Goal: Connect with others: Participate in discussion

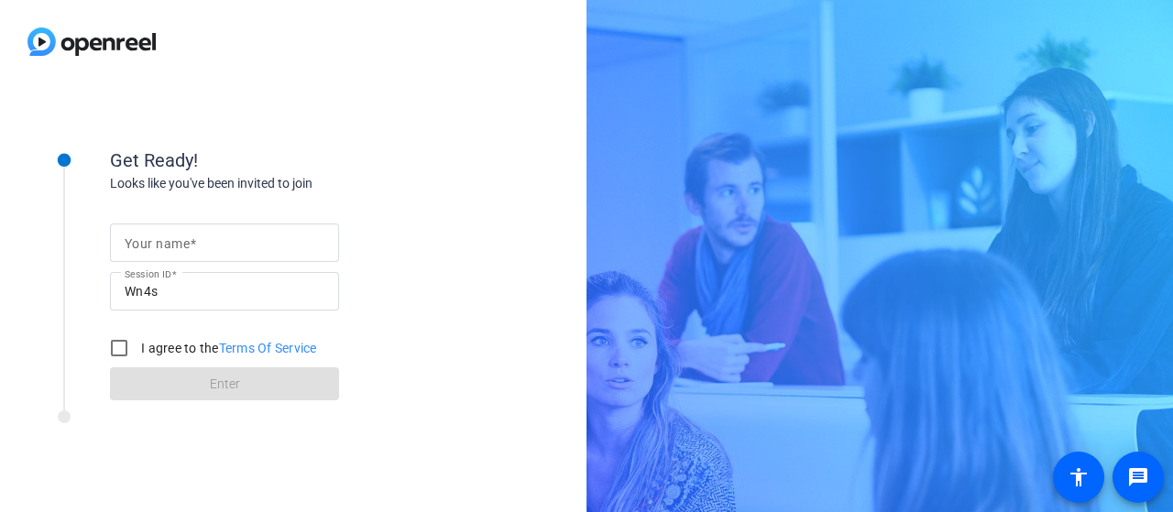
click at [160, 242] on mat-label "Your name" at bounding box center [157, 243] width 65 height 15
click at [160, 242] on input "Your name" at bounding box center [225, 243] width 200 height 22
type input "[PERSON_NAME]"
click at [118, 345] on input "I agree to the Terms Of Service" at bounding box center [119, 348] width 37 height 37
checkbox input "true"
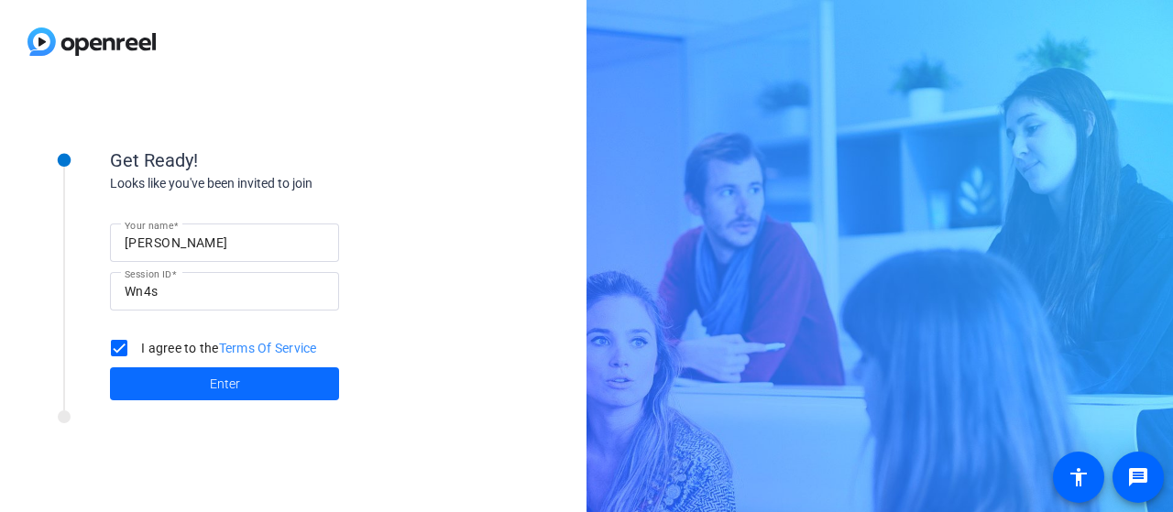
click at [186, 380] on span at bounding box center [224, 384] width 229 height 44
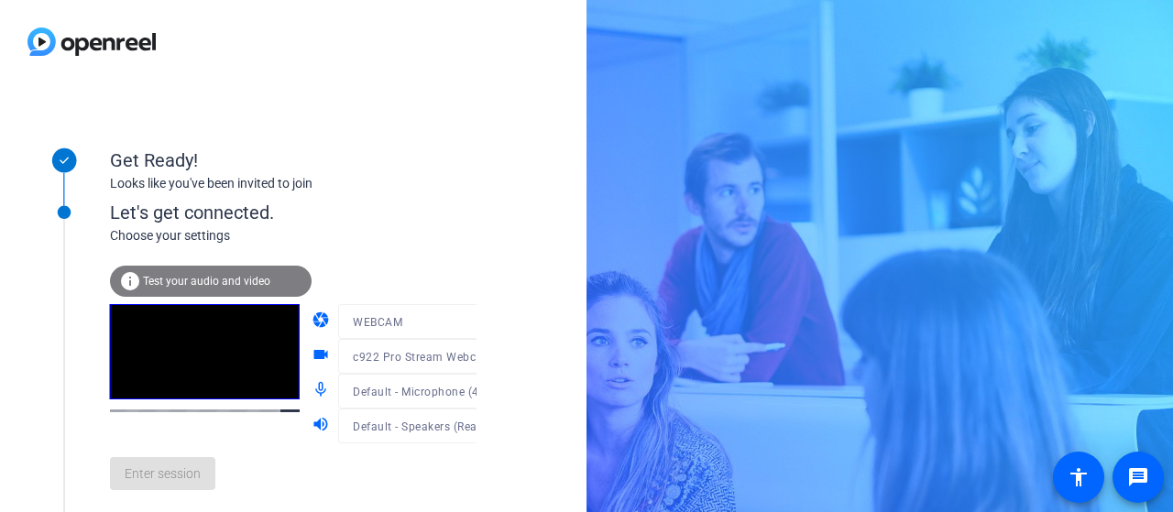
click at [374, 322] on mat-form-field "WEBCAM" at bounding box center [425, 321] width 175 height 35
click at [386, 363] on span "c922 Pro Stream Webcam (046d:085c)" at bounding box center [457, 356] width 209 height 15
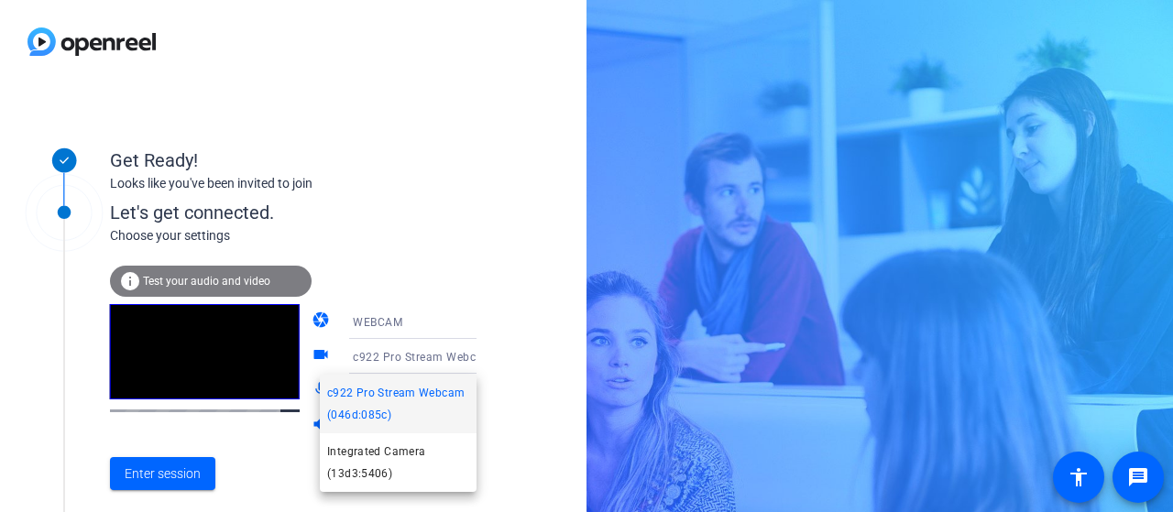
click at [174, 481] on div at bounding box center [586, 256] width 1173 height 512
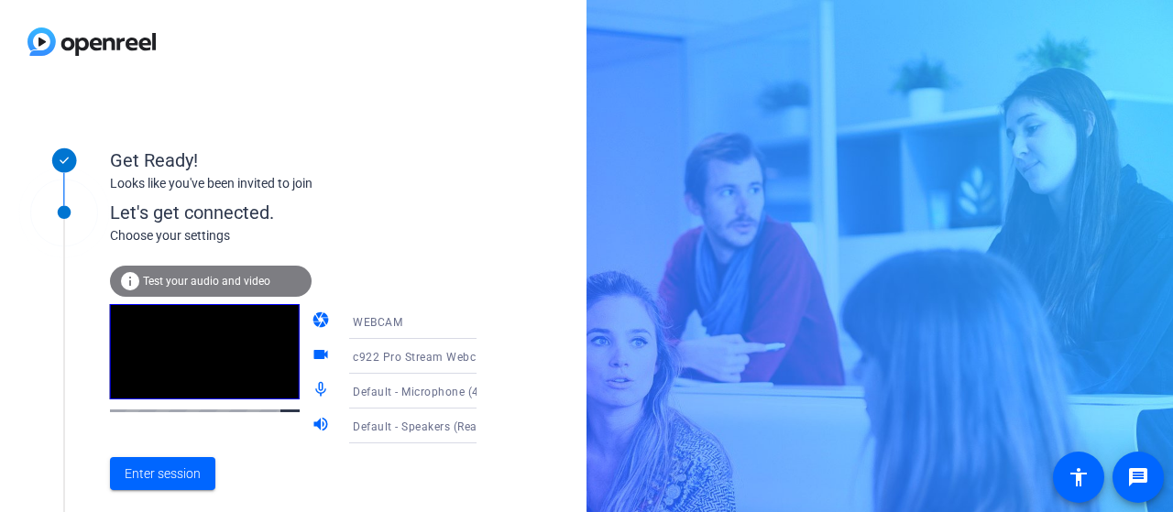
click at [456, 195] on div "Get Ready! Looks like you've been invited to join" at bounding box center [293, 156] width 366 height 82
click at [170, 474] on span "Enter session" at bounding box center [163, 473] width 76 height 19
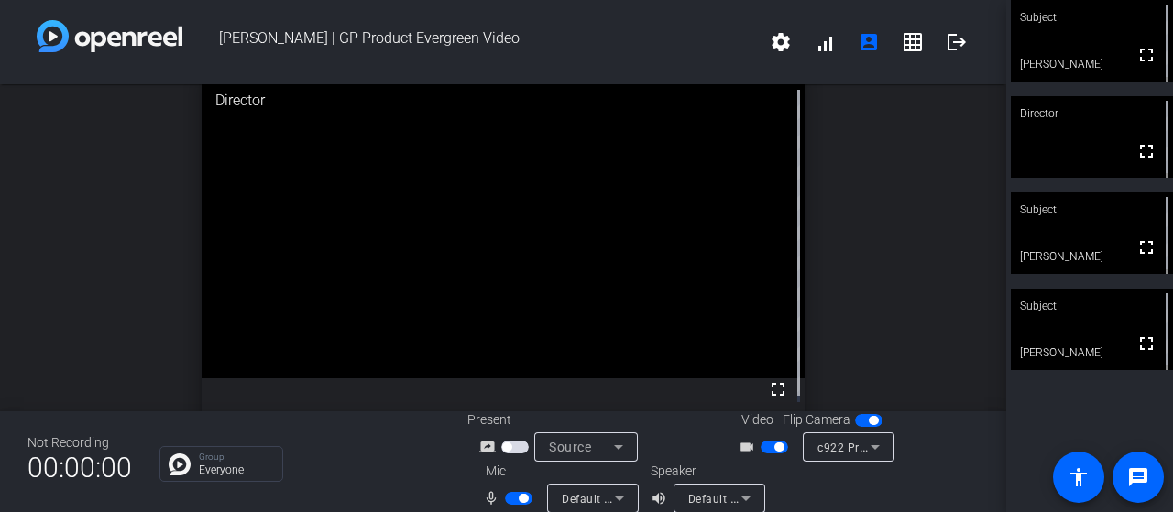
scroll to position [3, 0]
click at [507, 492] on span "button" at bounding box center [518, 498] width 27 height 13
click at [506, 501] on span "button" at bounding box center [510, 498] width 9 height 9
click at [511, 494] on span "button" at bounding box center [518, 498] width 27 height 13
click at [517, 499] on span "button" at bounding box center [518, 498] width 27 height 13
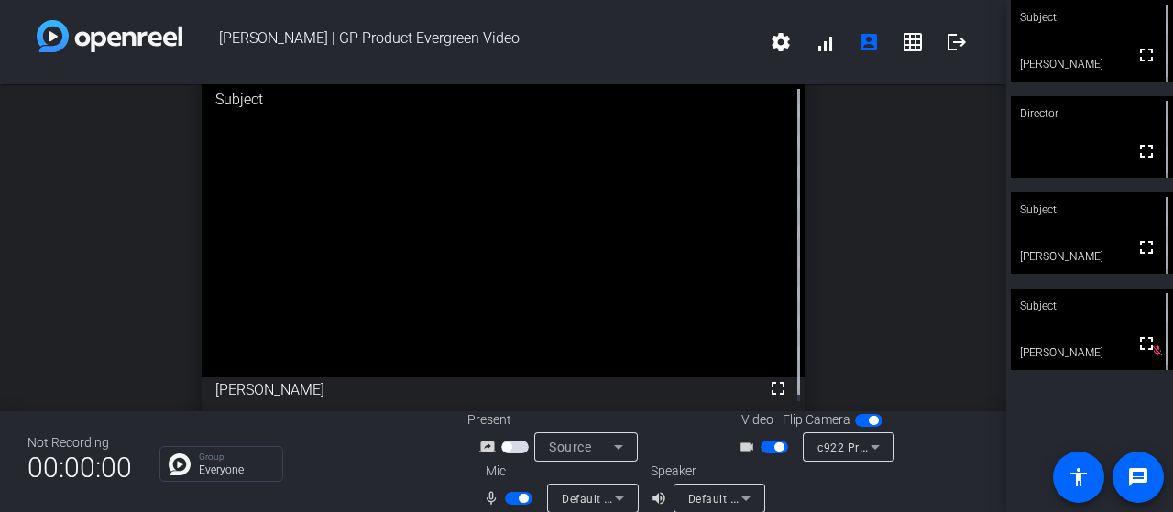
click at [514, 496] on span "button" at bounding box center [518, 498] width 27 height 13
click at [505, 501] on span "button" at bounding box center [518, 498] width 27 height 13
click at [517, 497] on span "button" at bounding box center [518, 498] width 27 height 13
click at [512, 497] on span "button" at bounding box center [518, 498] width 27 height 13
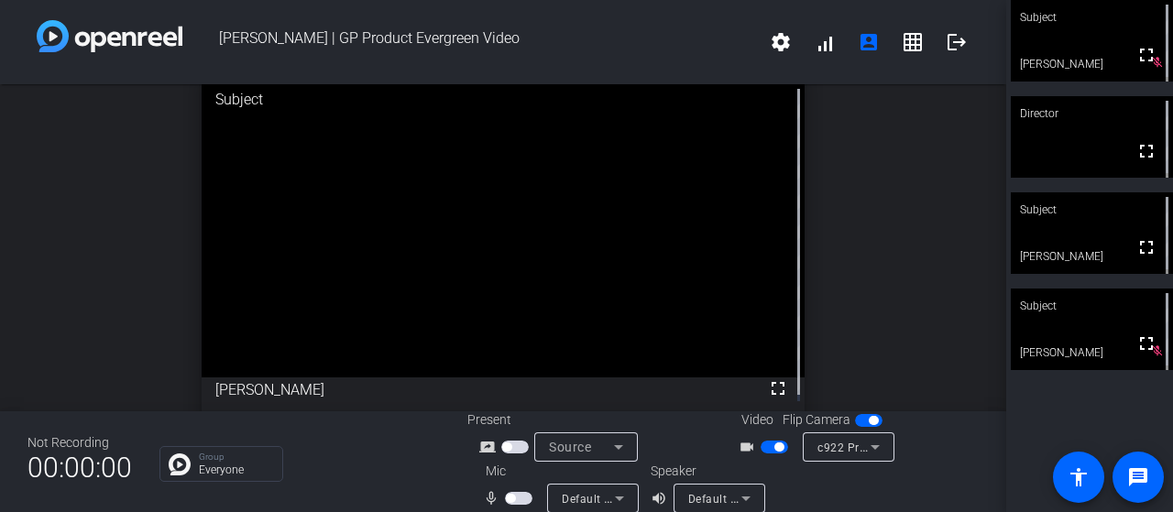
click at [513, 492] on span "button" at bounding box center [518, 498] width 27 height 13
click at [513, 497] on span "button" at bounding box center [518, 498] width 27 height 13
click at [513, 503] on span "button" at bounding box center [518, 498] width 27 height 13
click at [512, 499] on span "button" at bounding box center [518, 498] width 27 height 13
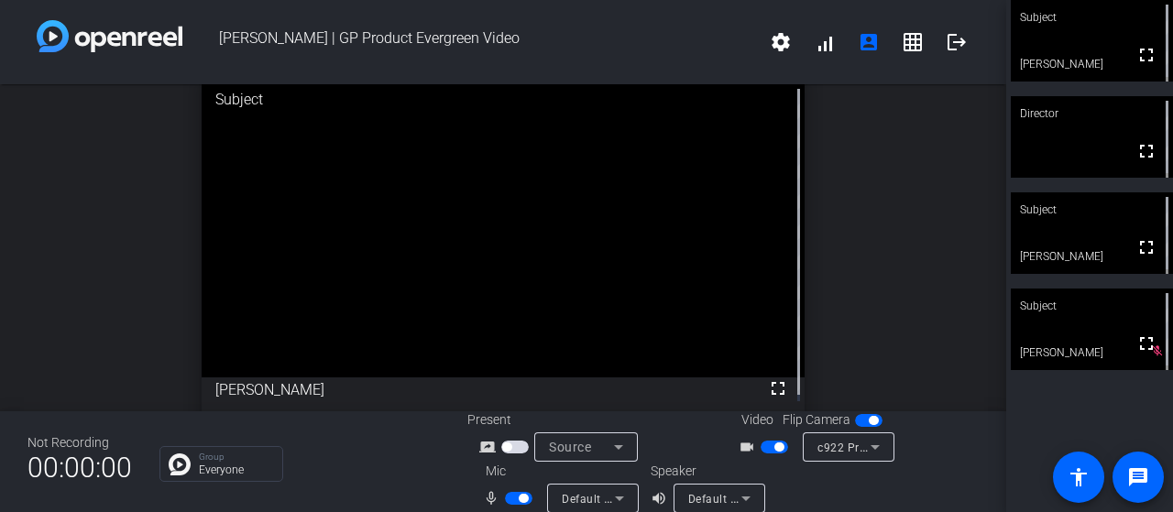
click at [512, 499] on span "button" at bounding box center [518, 498] width 27 height 13
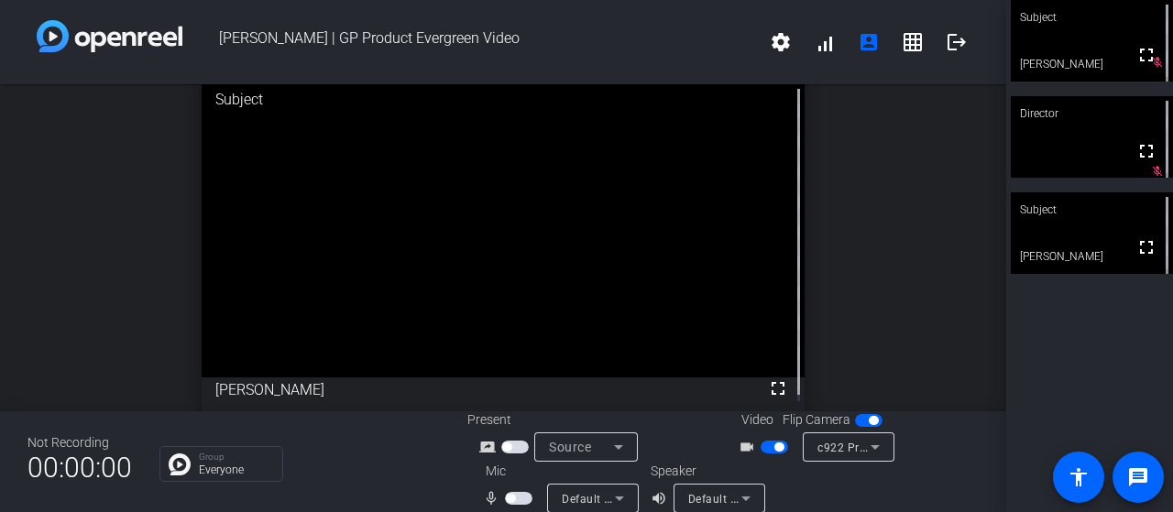
click at [512, 501] on span "button" at bounding box center [518, 498] width 27 height 13
